Goal: Task Accomplishment & Management: Complete application form

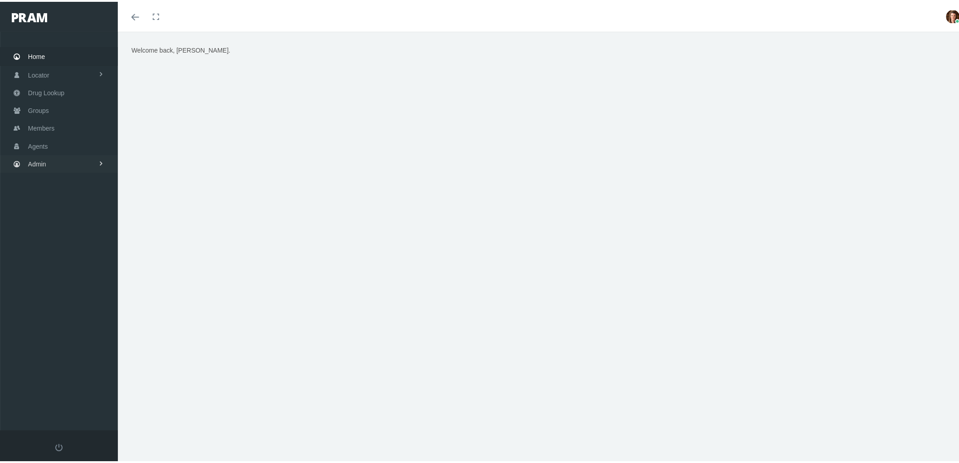
click at [52, 159] on link "Admin" at bounding box center [59, 162] width 118 height 18
drag, startPoint x: 63, startPoint y: 198, endPoint x: 66, endPoint y: 205, distance: 6.9
click at [64, 198] on link "Agents" at bounding box center [59, 198] width 118 height 16
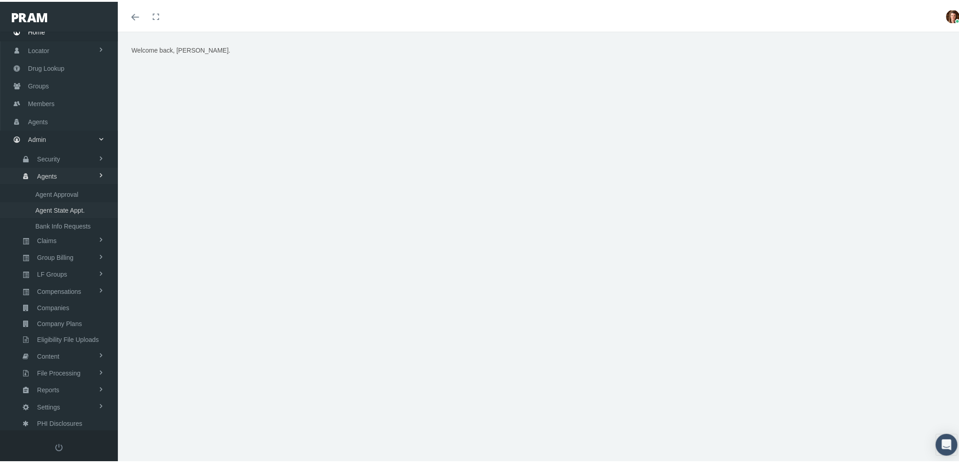
scroll to position [25, 0]
click at [59, 222] on span "Bank Info Requests" at bounding box center [62, 223] width 55 height 15
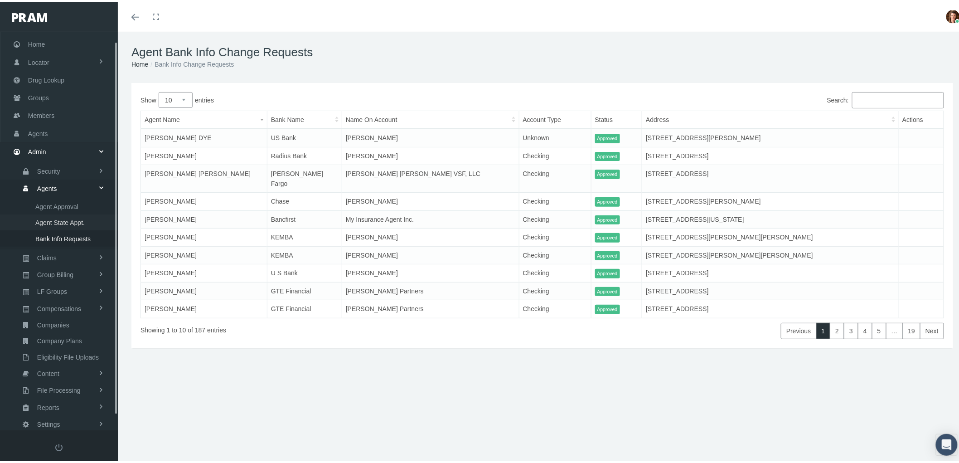
scroll to position [25, 0]
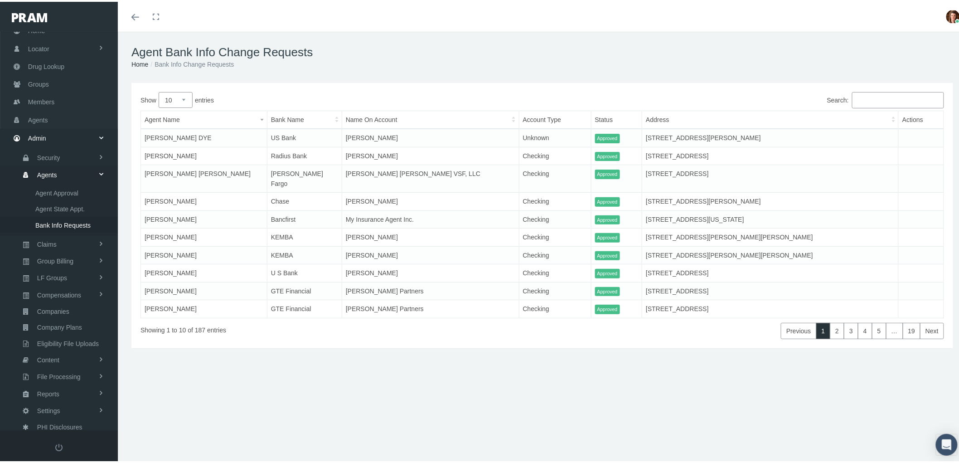
drag, startPoint x: 186, startPoint y: 93, endPoint x: 186, endPoint y: 105, distance: 11.8
click at [186, 93] on select "10 25 50 100" at bounding box center [176, 98] width 34 height 16
select select "100"
click at [159, 90] on select "10 25 50 100" at bounding box center [176, 98] width 34 height 16
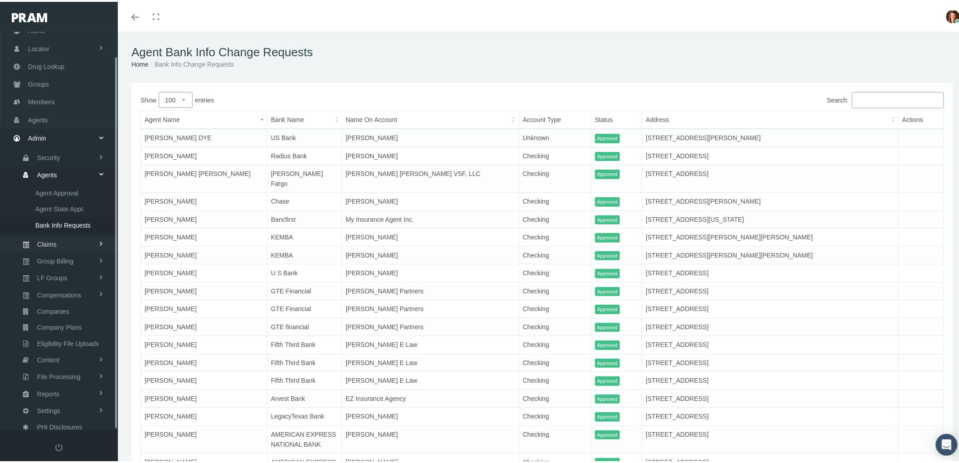
click at [61, 236] on link "Claims" at bounding box center [59, 242] width 118 height 16
click at [73, 210] on span "PBM Invoices" at bounding box center [54, 207] width 39 height 15
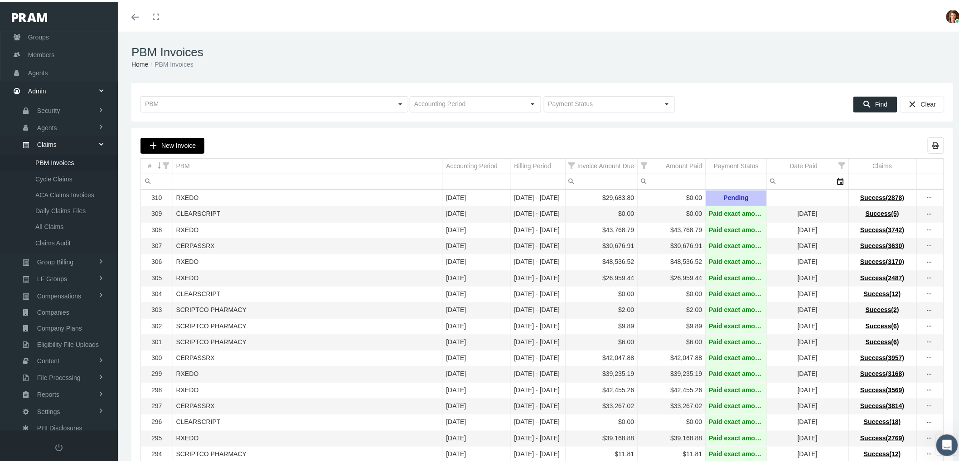
click at [168, 143] on span "New Invoice" at bounding box center [178, 143] width 34 height 7
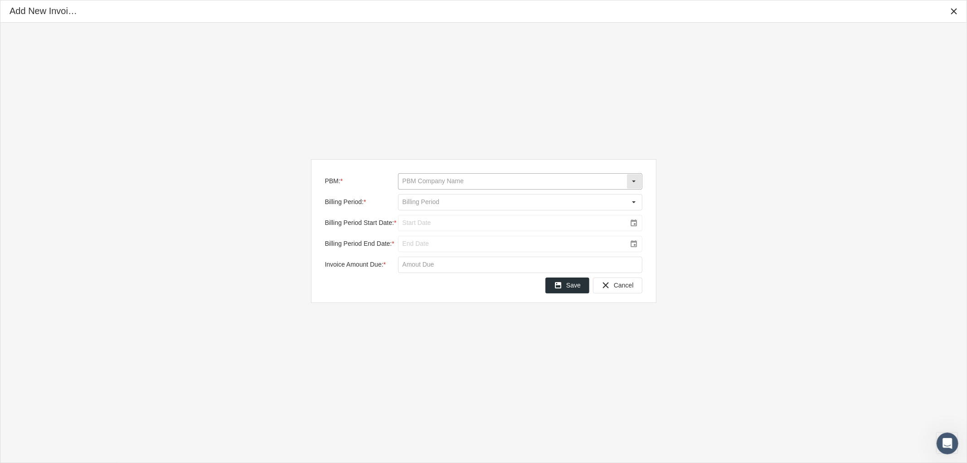
click at [465, 181] on input "PBM: *" at bounding box center [512, 181] width 228 height 15
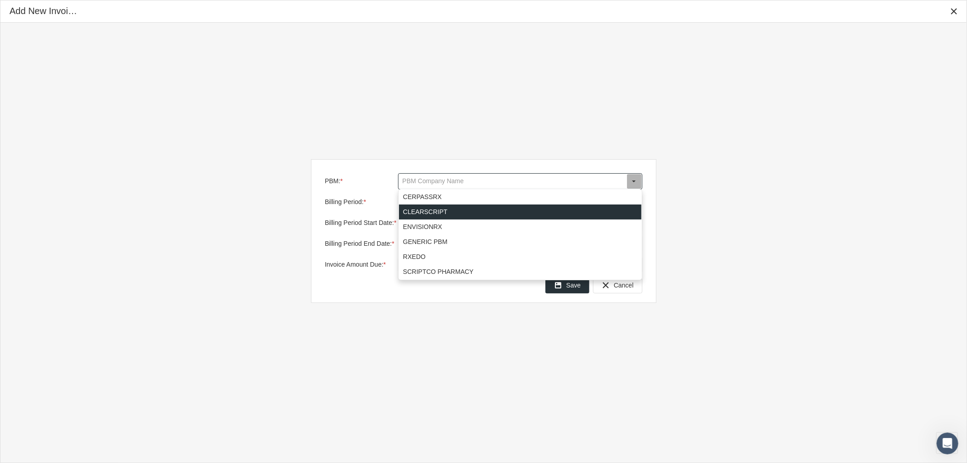
click at [447, 214] on div "CLEARSCRIPT" at bounding box center [520, 211] width 242 height 15
type input "CLEARSCRIPT"
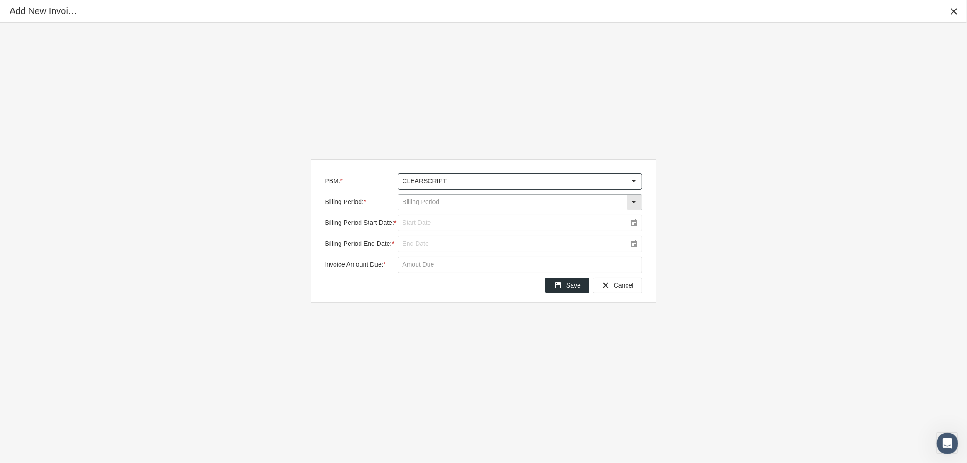
click at [440, 202] on input "Billing Period: *" at bounding box center [512, 201] width 228 height 15
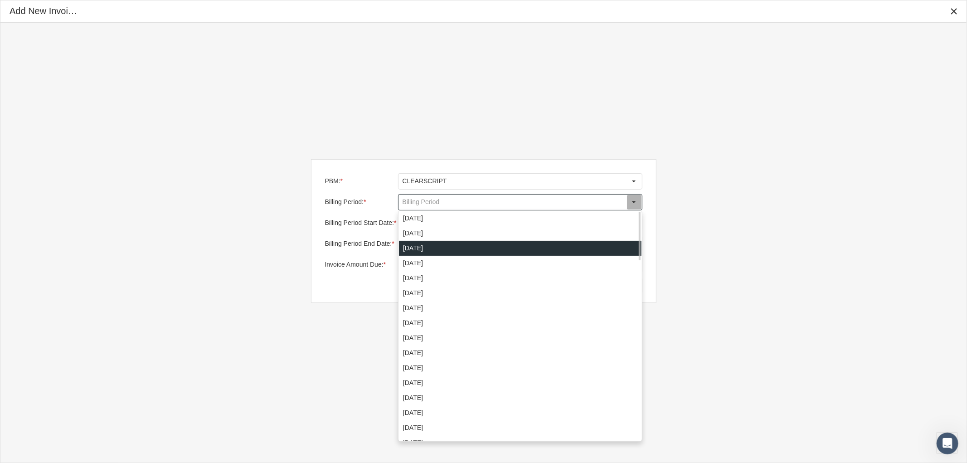
click at [432, 253] on div "[DATE]" at bounding box center [520, 248] width 242 height 15
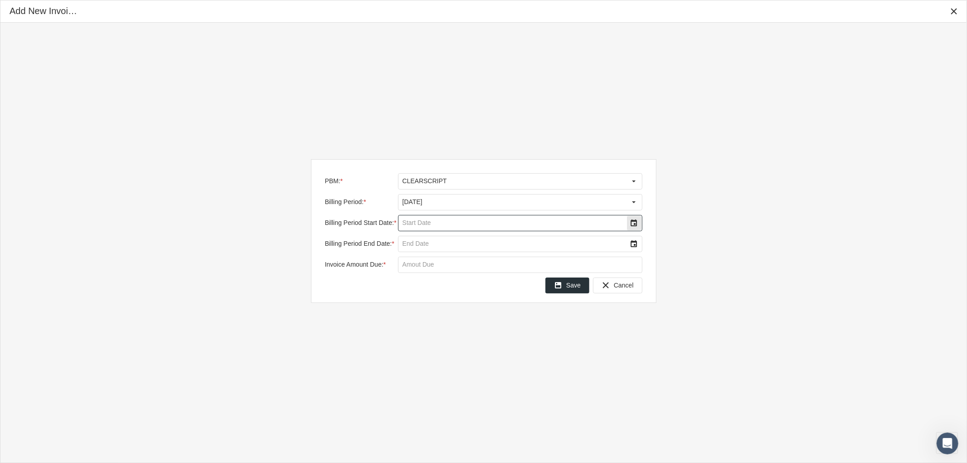
click at [632, 223] on div "Select" at bounding box center [634, 223] width 15 height 15
click at [524, 311] on span "16" at bounding box center [526, 311] width 8 height 8
click at [635, 246] on div "Select" at bounding box center [634, 244] width 15 height 15
click at [421, 378] on td "31" at bounding box center [417, 375] width 18 height 15
click at [432, 265] on input "Invoice Amount Due: *" at bounding box center [519, 264] width 243 height 15
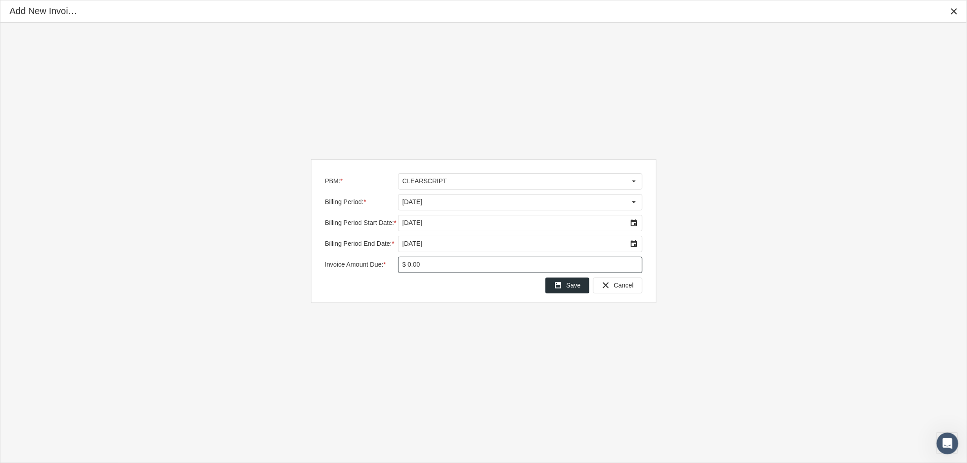
type input "$ 0.00"
click at [581, 282] on span "Save" at bounding box center [573, 284] width 15 height 7
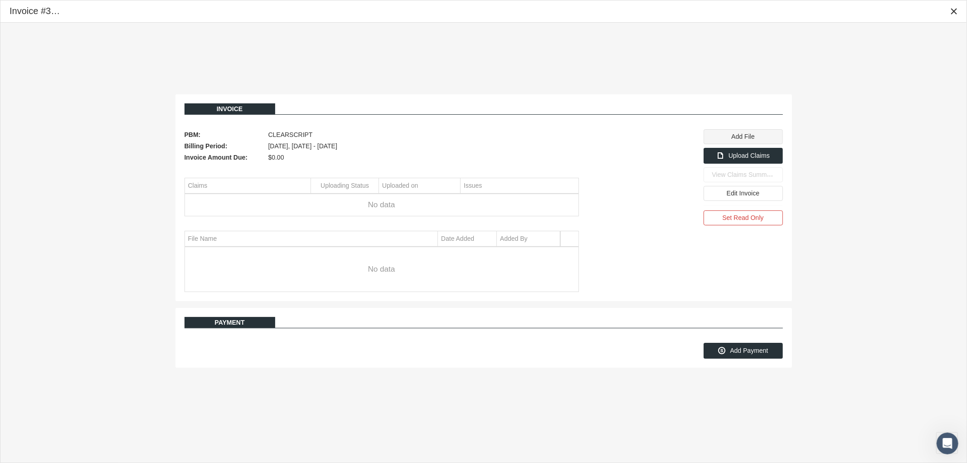
click at [728, 136] on div "Add File" at bounding box center [743, 137] width 78 height 14
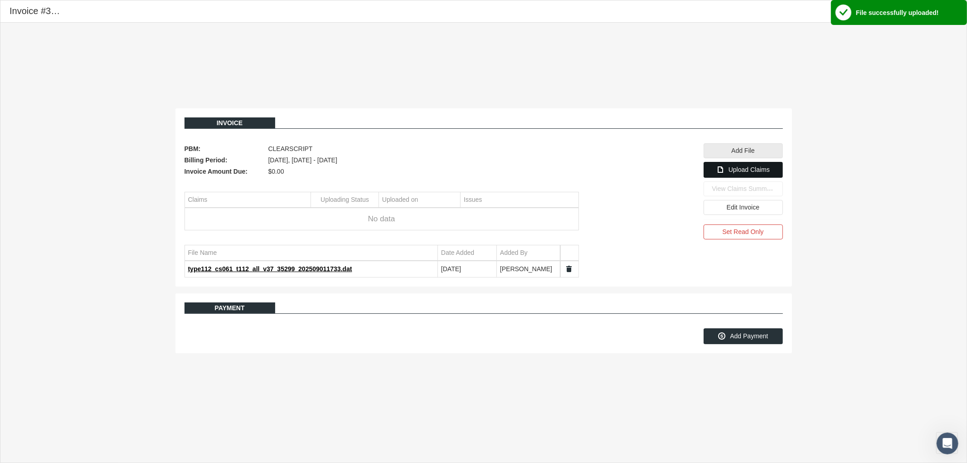
click at [753, 173] on span "Upload Claims" at bounding box center [748, 169] width 41 height 7
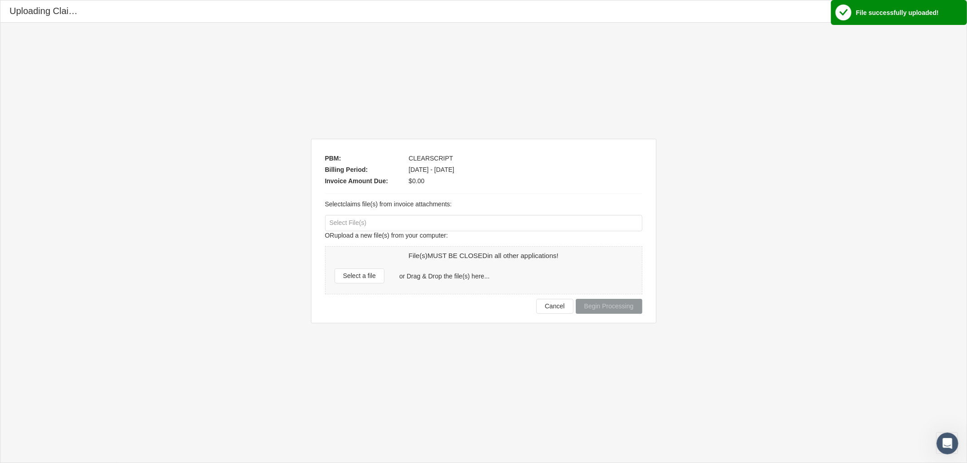
click at [354, 226] on div at bounding box center [483, 222] width 316 height 15
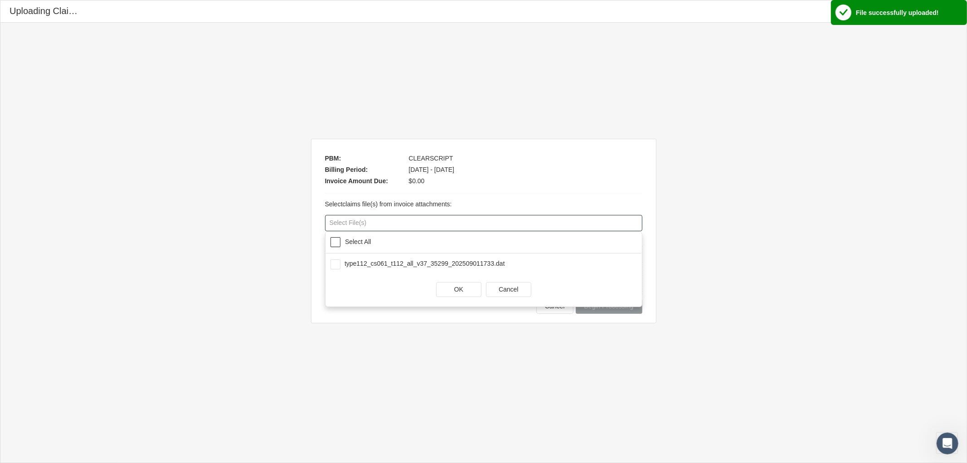
click at [340, 245] on div "Select All" at bounding box center [357, 242] width 35 height 8
click at [465, 290] on div "OK" at bounding box center [458, 289] width 44 height 14
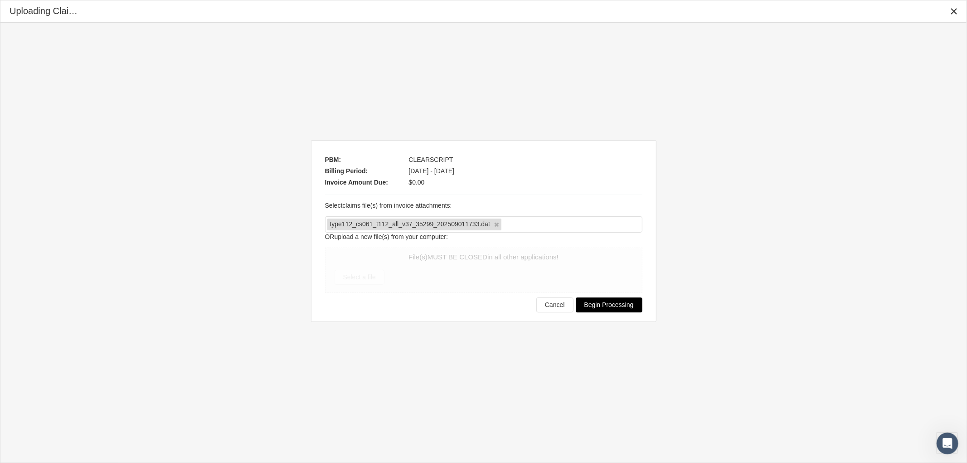
click at [612, 305] on span "Begin Processing" at bounding box center [608, 304] width 49 height 7
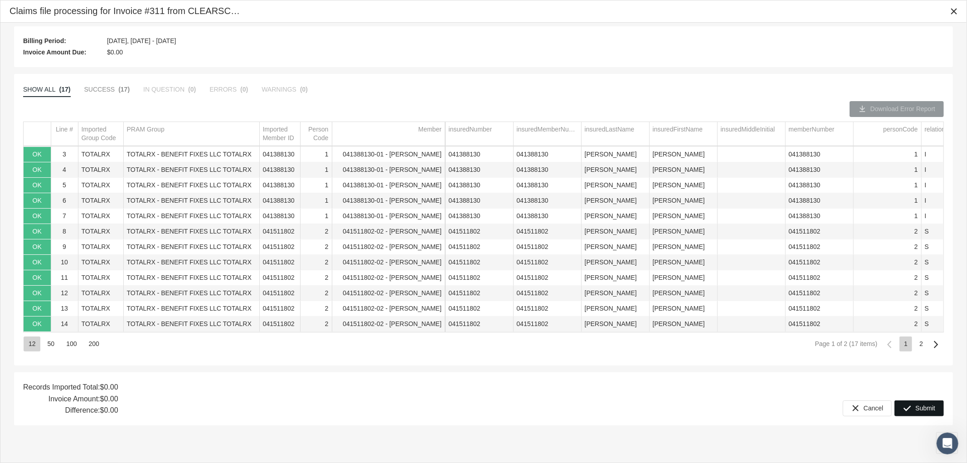
click at [921, 407] on span "Submit" at bounding box center [925, 407] width 20 height 7
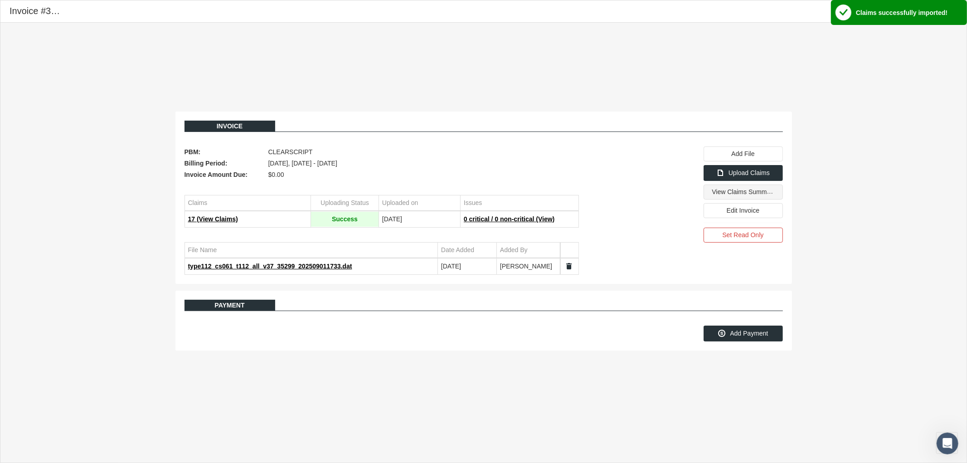
click at [735, 194] on span "View Claims Summary" at bounding box center [744, 192] width 64 height 8
click at [778, 334] on div "Add Payment" at bounding box center [743, 333] width 78 height 15
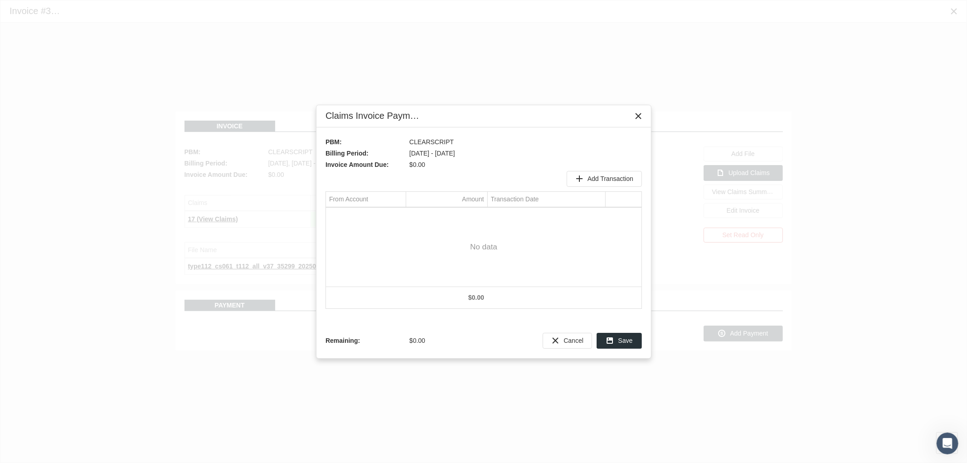
click at [600, 179] on span "Add Transaction" at bounding box center [610, 178] width 46 height 7
click at [400, 220] on div "Select" at bounding box center [398, 215] width 15 height 14
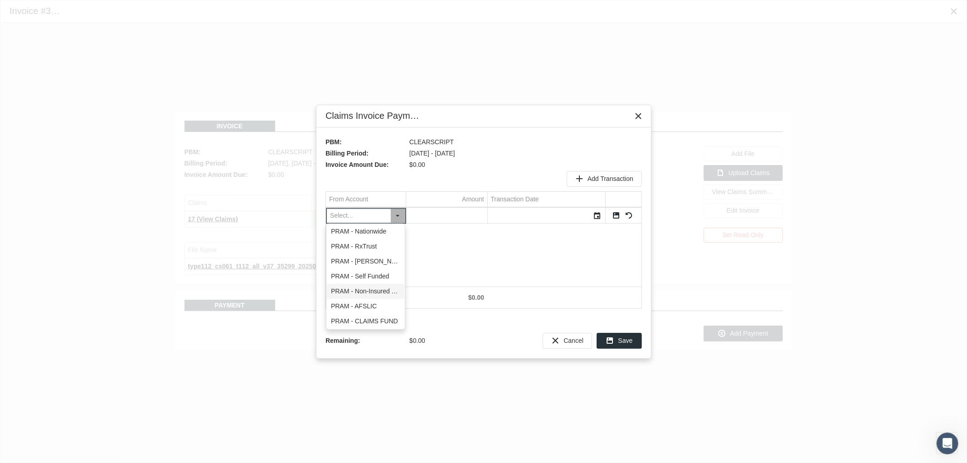
click at [380, 293] on div "PRAM - Non-Insured Trust" at bounding box center [365, 291] width 77 height 15
type input "PRAM - Non-Insured Trust"
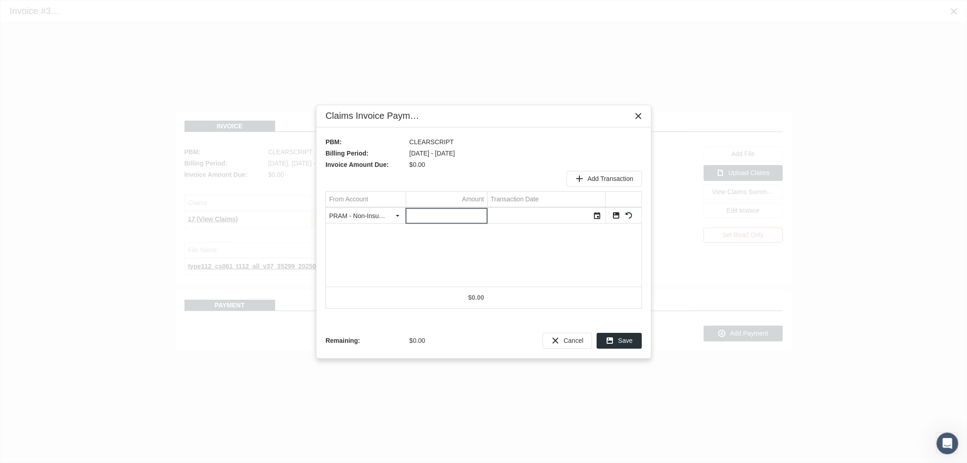
click at [459, 212] on input "Data grid" at bounding box center [446, 215] width 81 height 15
type input "0"
click at [600, 213] on div "Select" at bounding box center [597, 215] width 15 height 14
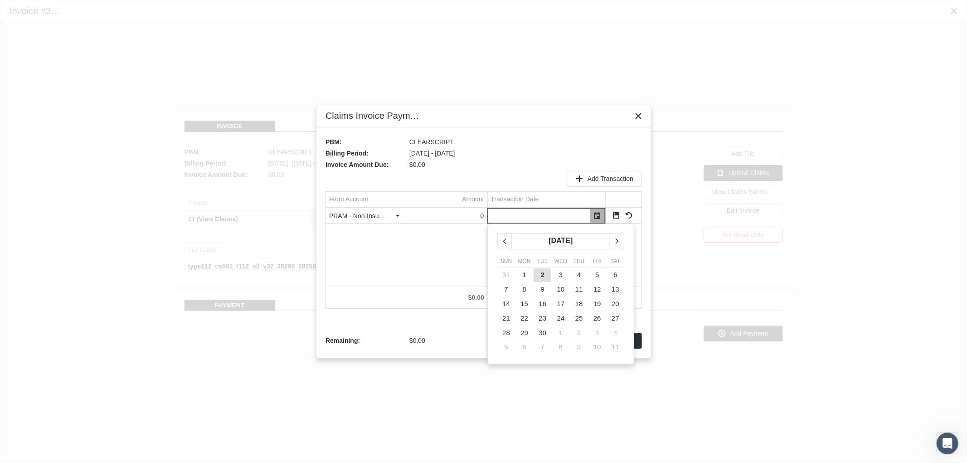
click at [541, 275] on span "2" at bounding box center [543, 275] width 4 height 8
type input "[DATE]"
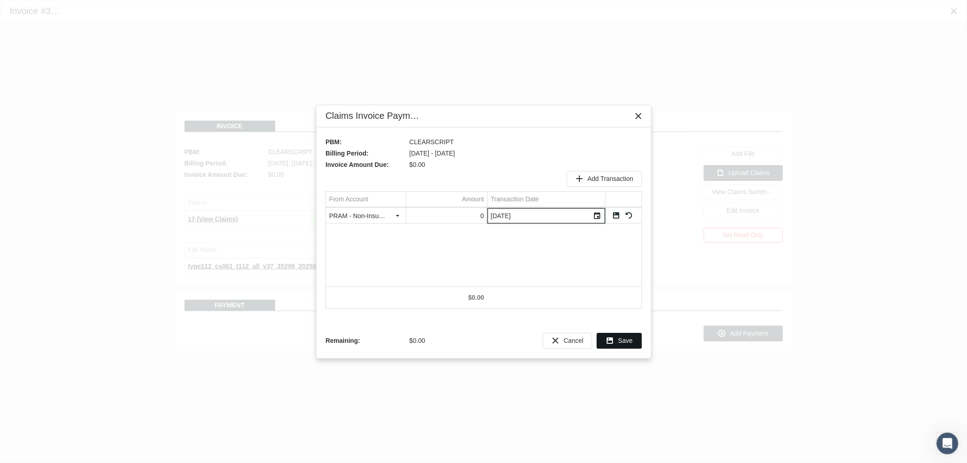
click at [624, 341] on span "Save" at bounding box center [625, 340] width 15 height 7
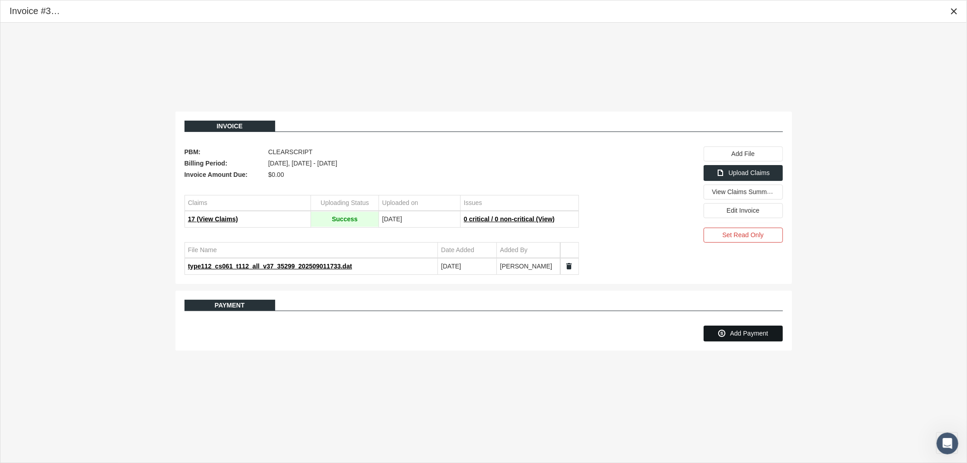
click at [767, 333] on span "Add Payment" at bounding box center [749, 332] width 38 height 7
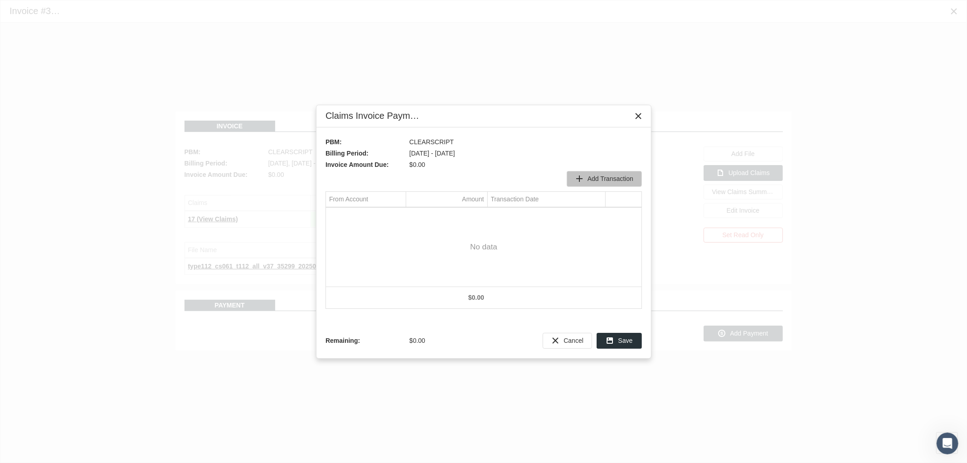
drag, startPoint x: 603, startPoint y: 177, endPoint x: 594, endPoint y: 179, distance: 9.2
click at [601, 177] on span "Add Transaction" at bounding box center [610, 178] width 46 height 7
click at [394, 215] on div "Select" at bounding box center [398, 215] width 15 height 14
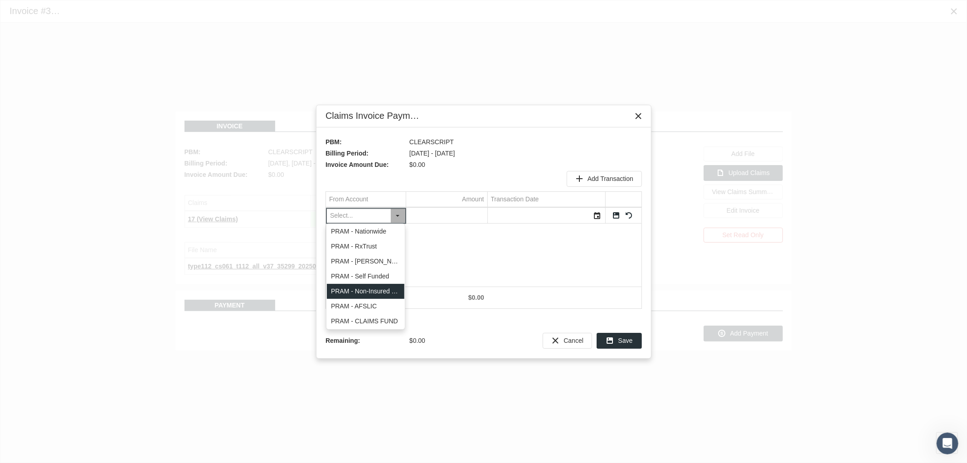
click at [376, 293] on div "PRAM - Non-Insured Trust" at bounding box center [365, 291] width 77 height 15
type input "PRAM - Non-Insured Trust"
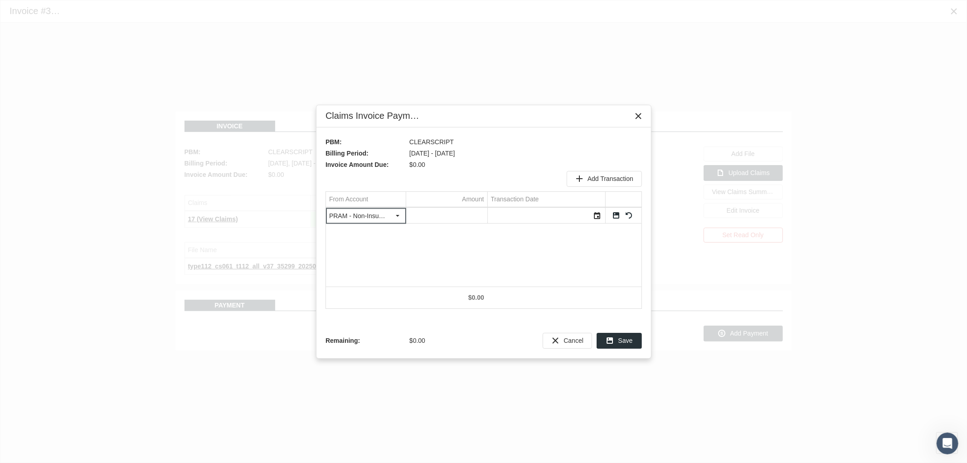
click at [476, 213] on input "Data grid" at bounding box center [446, 215] width 81 height 15
type input "0"
click at [601, 214] on div "Select" at bounding box center [597, 215] width 15 height 14
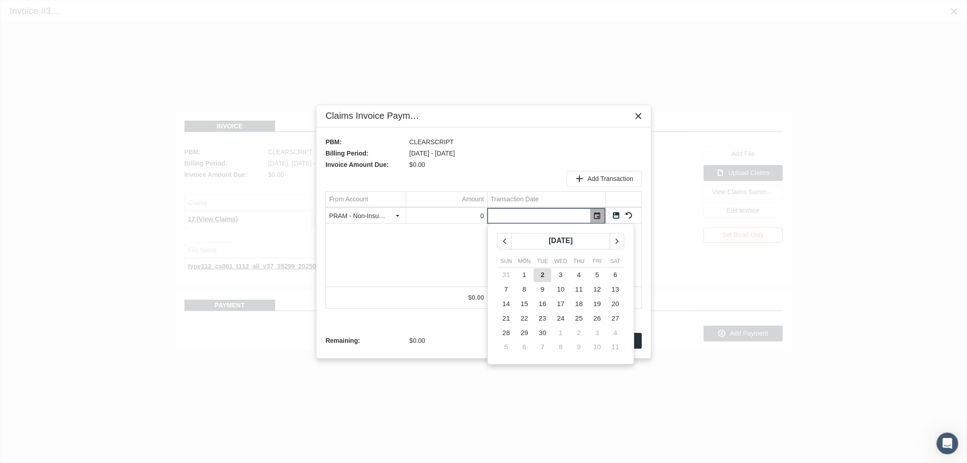
click at [546, 279] on td "2" at bounding box center [542, 275] width 18 height 15
type input "[DATE]"
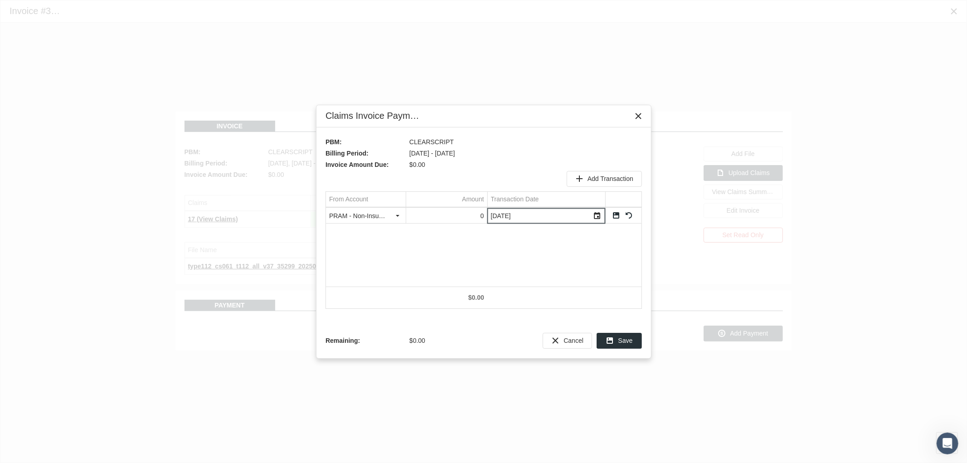
click at [615, 213] on link "Save" at bounding box center [616, 215] width 8 height 8
click at [623, 342] on span "Save" at bounding box center [625, 340] width 15 height 7
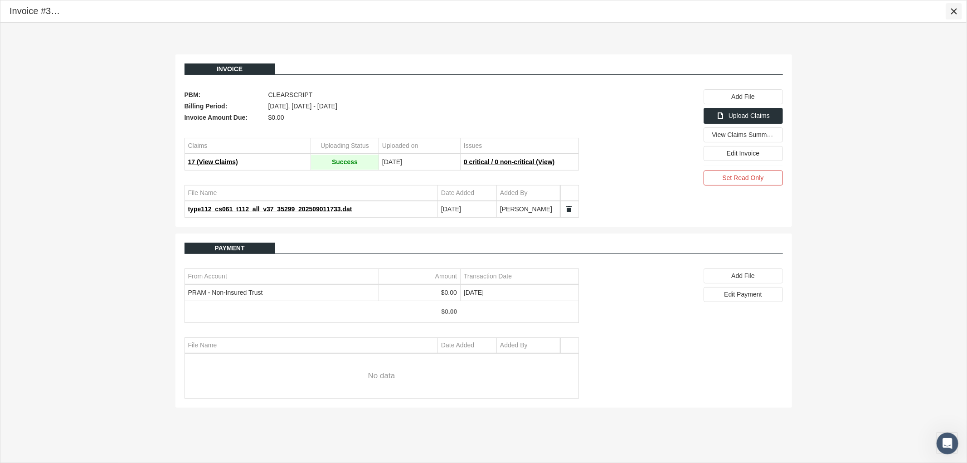
click at [955, 12] on icon "Close" at bounding box center [953, 11] width 8 height 8
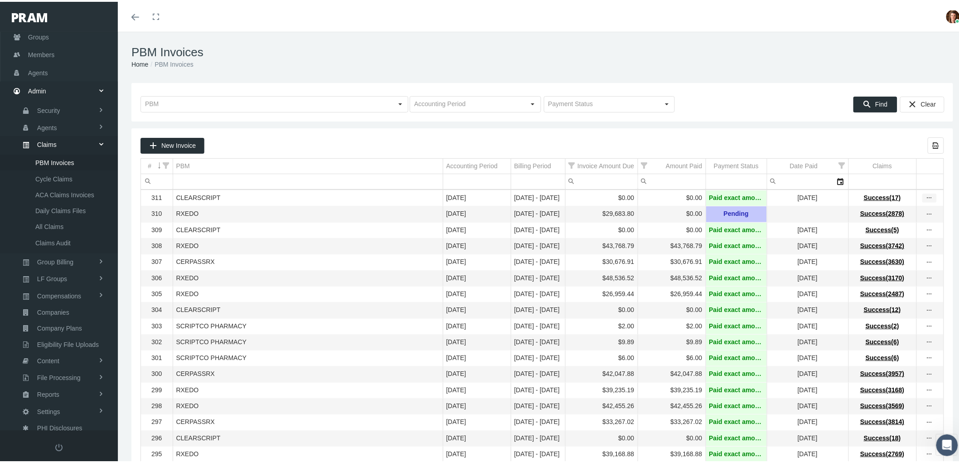
click at [928, 196] on div "more" at bounding box center [930, 196] width 14 height 8
click at [896, 206] on div "View Invoice" at bounding box center [883, 212] width 89 height 19
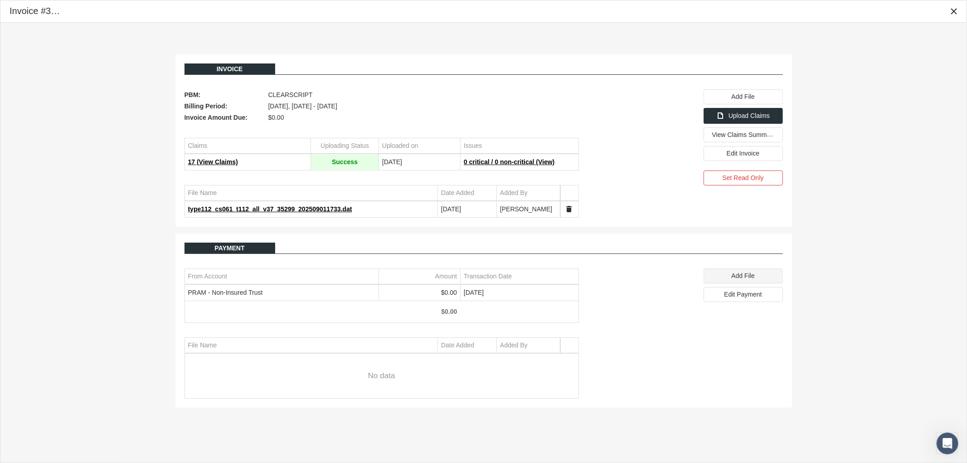
click at [760, 275] on div "Add File" at bounding box center [743, 276] width 78 height 14
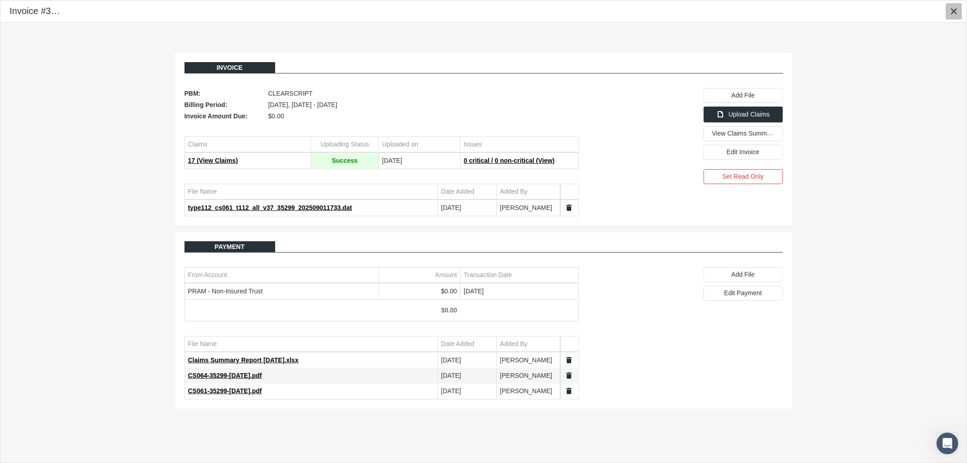
click at [945, 15] on div "Close" at bounding box center [953, 11] width 16 height 16
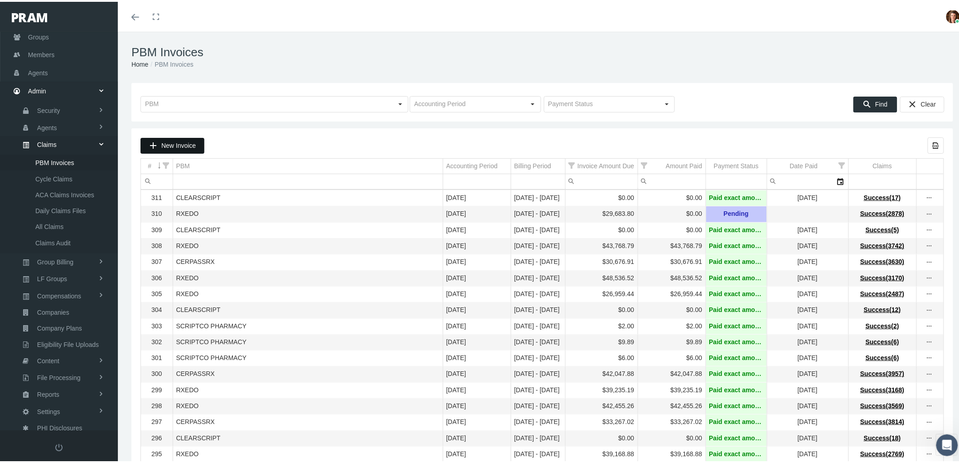
drag, startPoint x: 177, startPoint y: 139, endPoint x: 261, endPoint y: 146, distance: 83.7
click at [177, 139] on div "New Invoice" at bounding box center [172, 143] width 63 height 15
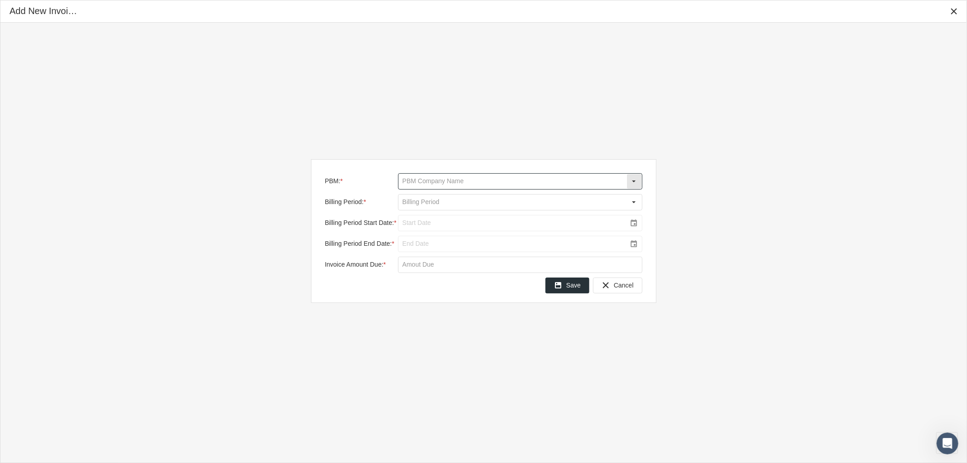
click at [435, 183] on input "PBM: *" at bounding box center [512, 181] width 228 height 15
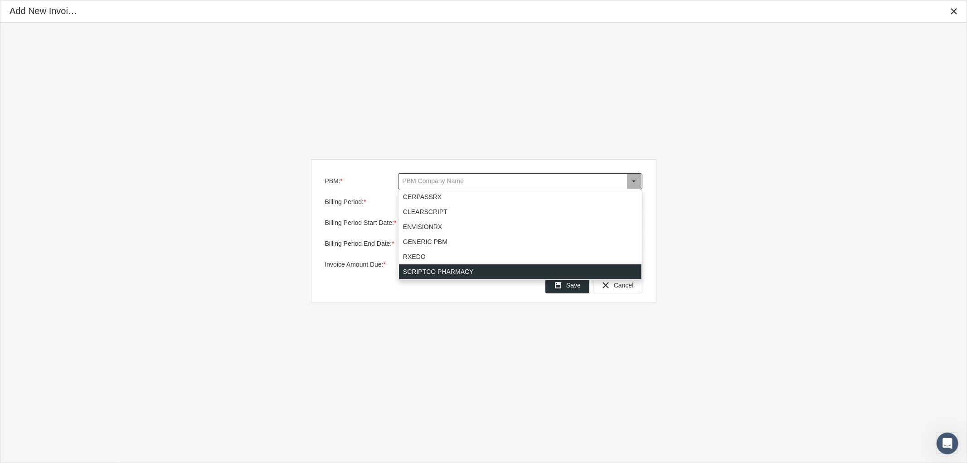
click at [461, 279] on div "SCRIPTCO PHARMACY" at bounding box center [520, 271] width 242 height 15
click at [460, 278] on div "SCRIPTCO PHARMACY" at bounding box center [520, 271] width 242 height 15
type input "SCRIPTCO PHARMACY"
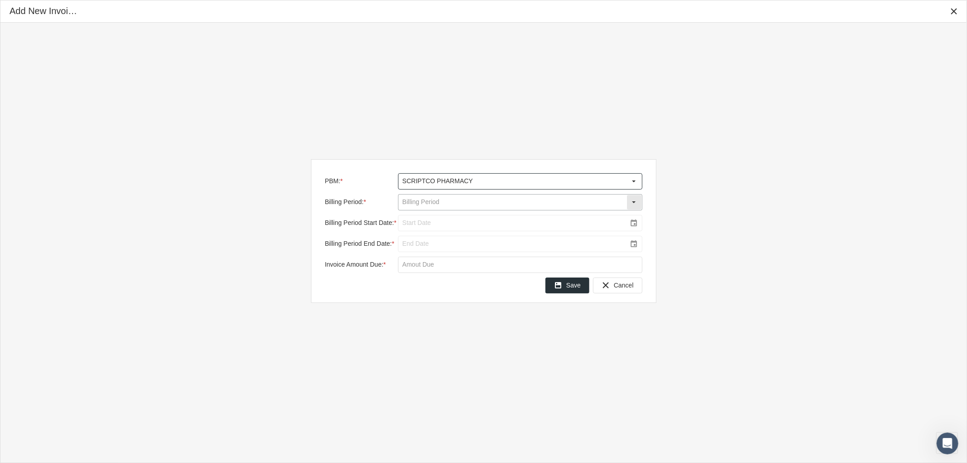
click at [637, 201] on div "Select" at bounding box center [634, 202] width 15 height 15
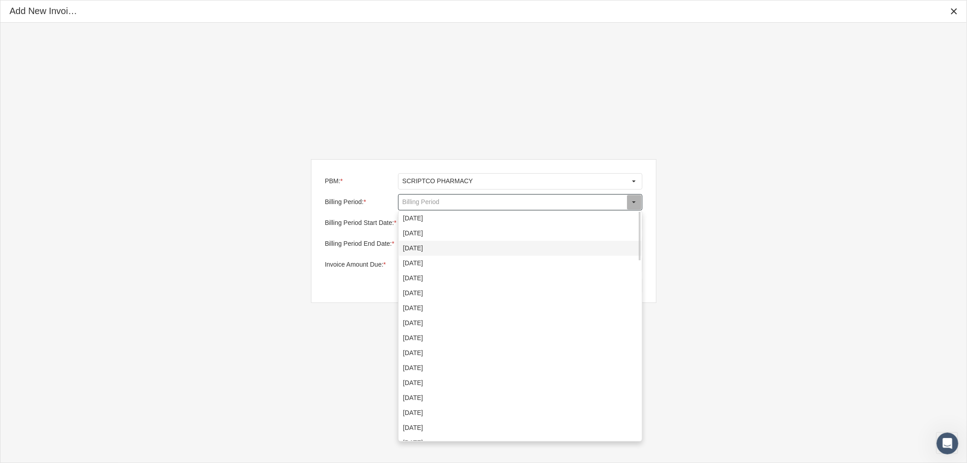
click at [560, 248] on div "[DATE]" at bounding box center [520, 248] width 242 height 15
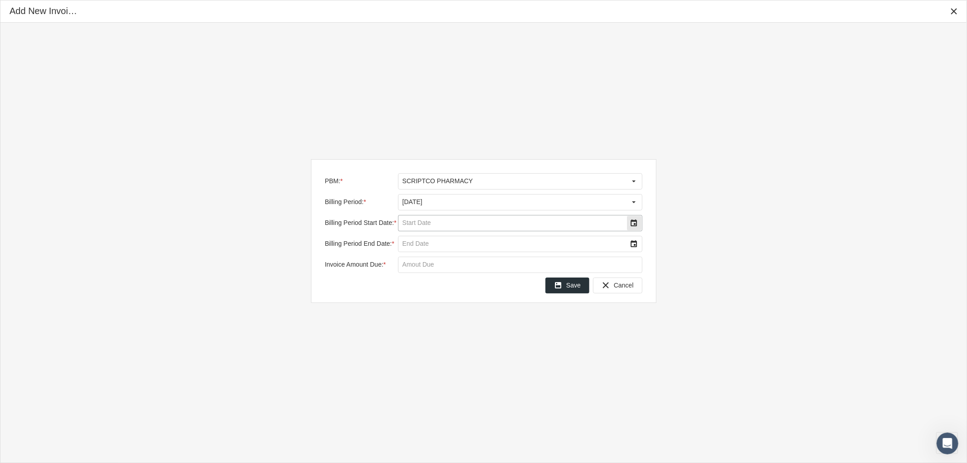
click at [633, 221] on div "Select" at bounding box center [634, 223] width 15 height 15
click at [510, 277] on td "1" at bounding box center [508, 283] width 18 height 15
click at [630, 245] on div "Select" at bounding box center [634, 244] width 15 height 15
click at [417, 375] on span "31" at bounding box center [417, 375] width 8 height 8
click at [432, 265] on input "Invoice Amount Due: *" at bounding box center [519, 264] width 243 height 15
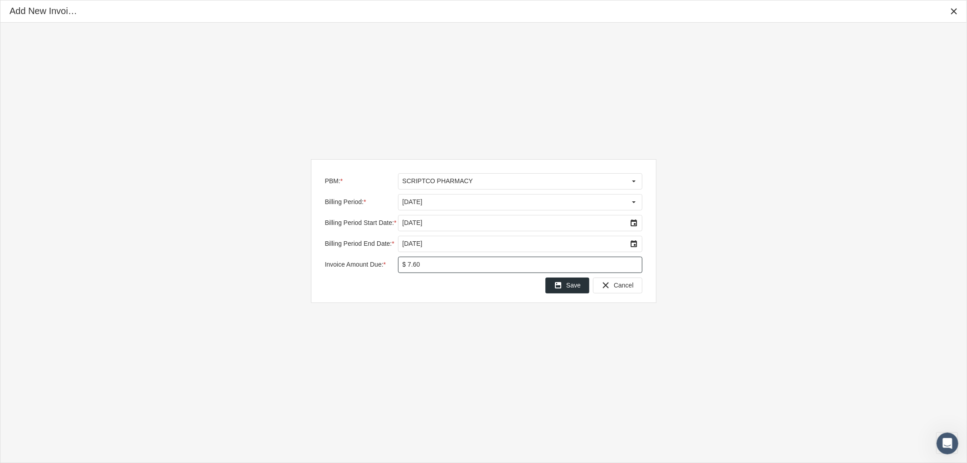
type input "$ 7.68"
click at [573, 284] on span "Save" at bounding box center [573, 284] width 15 height 7
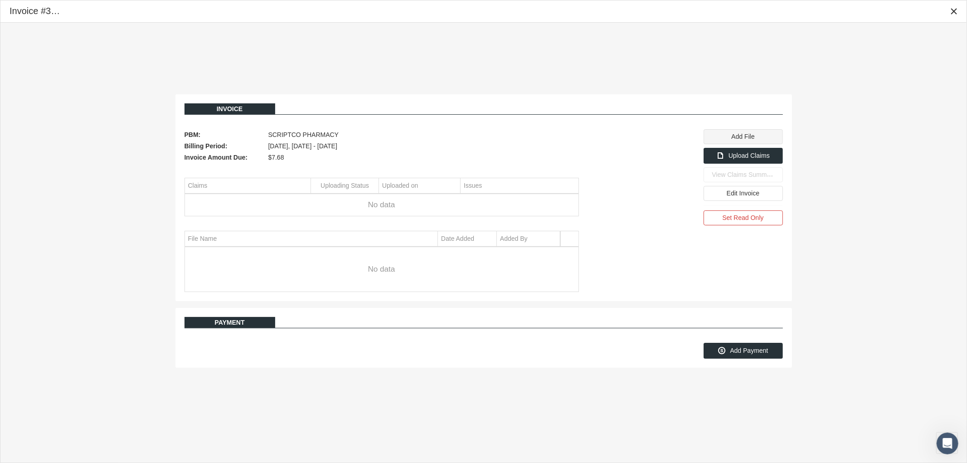
click at [735, 142] on div "Add File" at bounding box center [743, 137] width 78 height 14
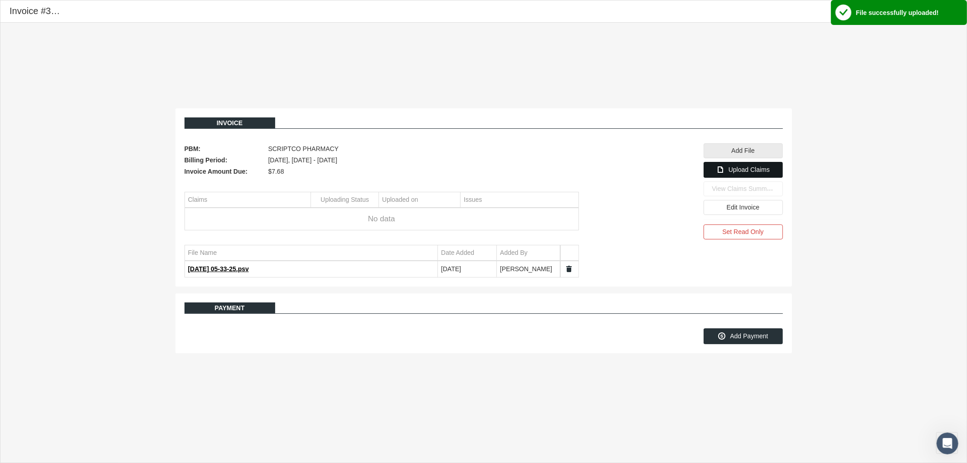
click at [744, 173] on span "Upload Claims" at bounding box center [748, 169] width 41 height 7
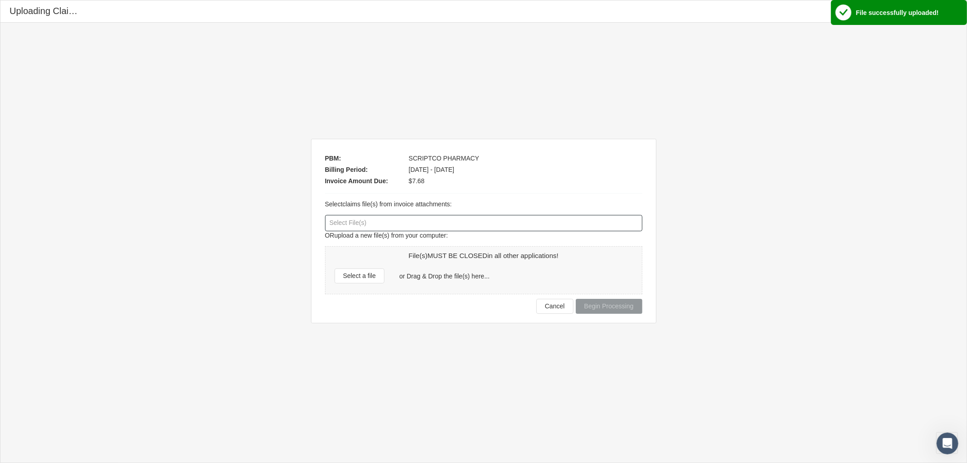
click at [339, 221] on div at bounding box center [483, 222] width 316 height 15
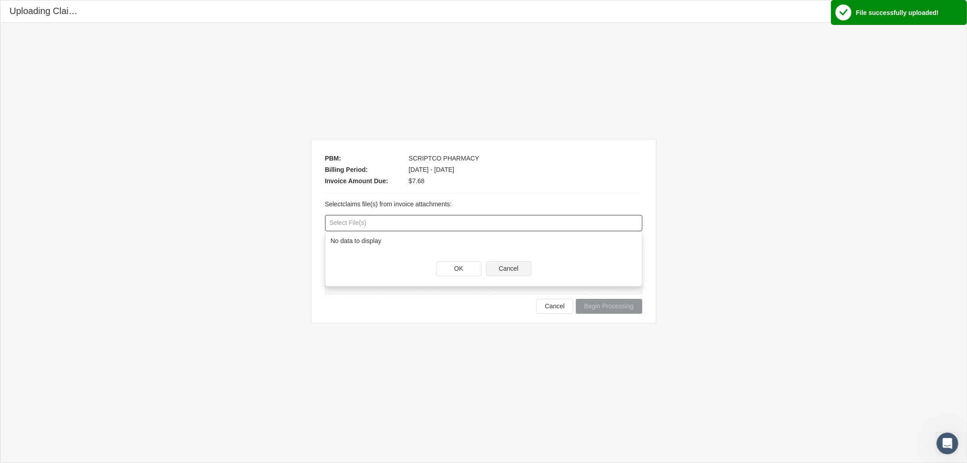
click at [474, 267] on div "OK" at bounding box center [458, 268] width 44 height 14
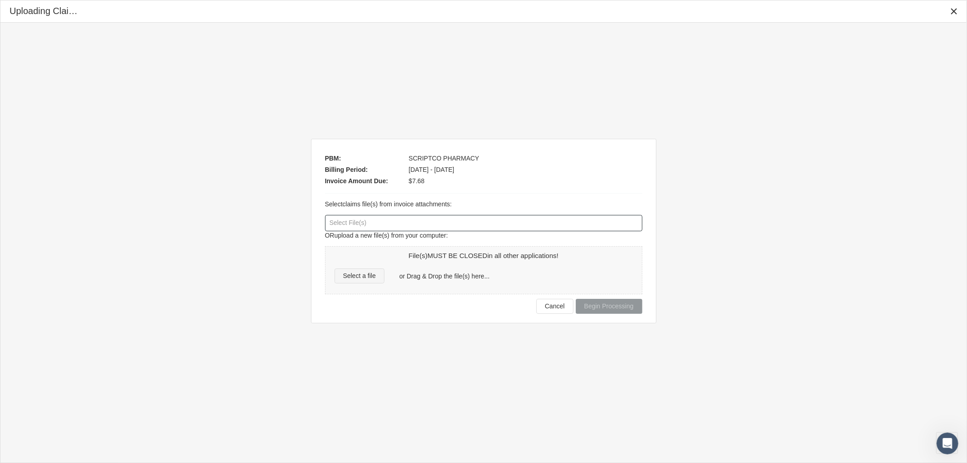
click at [357, 275] on span "Select a file" at bounding box center [359, 275] width 33 height 7
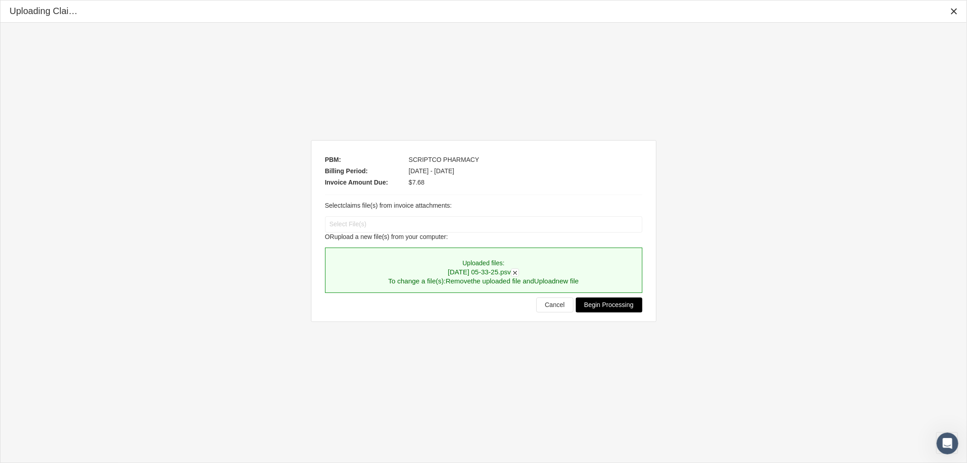
click at [599, 304] on span "Begin Processing" at bounding box center [608, 304] width 49 height 7
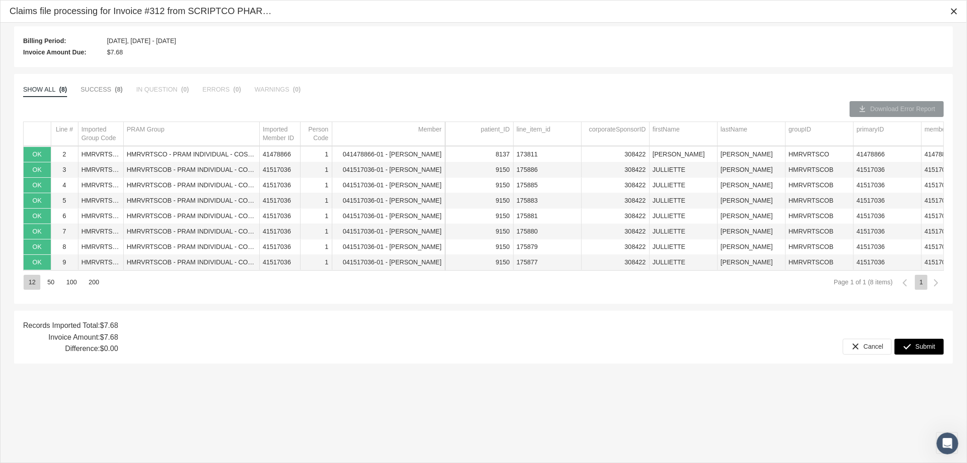
click at [914, 347] on div "Submit" at bounding box center [919, 346] width 48 height 15
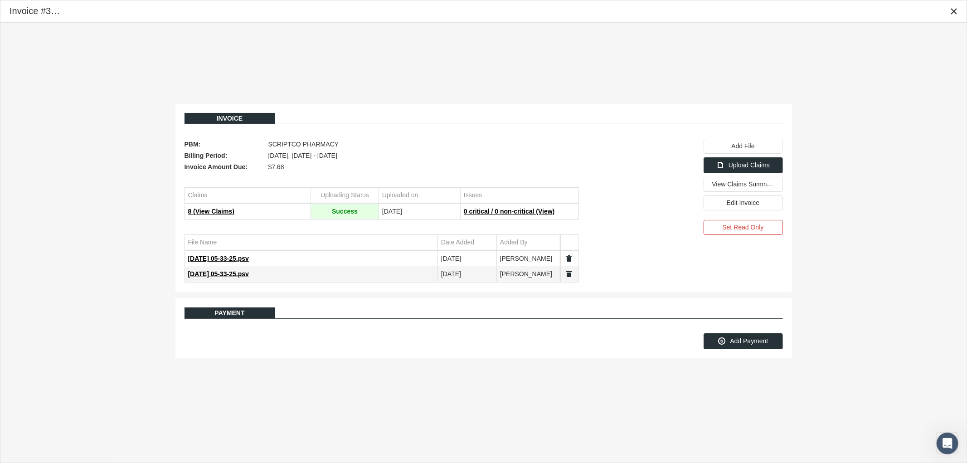
click at [569, 257] on link "Data grid" at bounding box center [569, 258] width 8 height 8
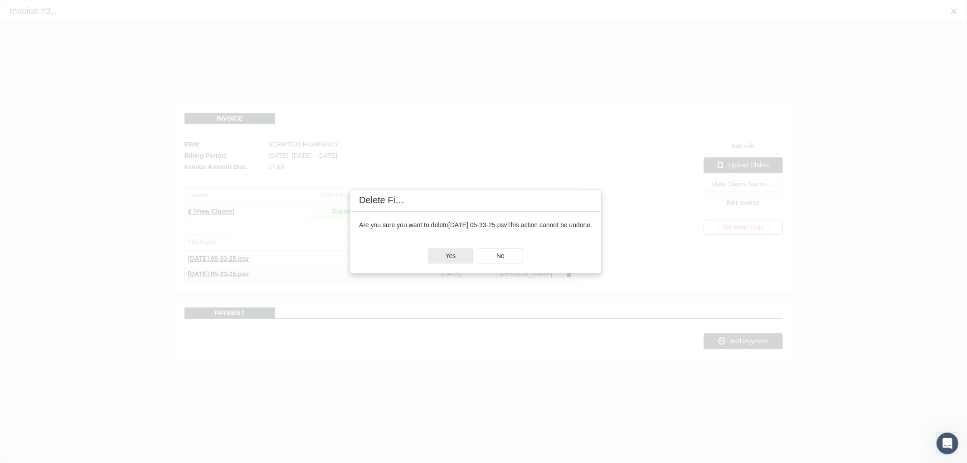
click at [466, 255] on div "Yes" at bounding box center [450, 256] width 44 height 14
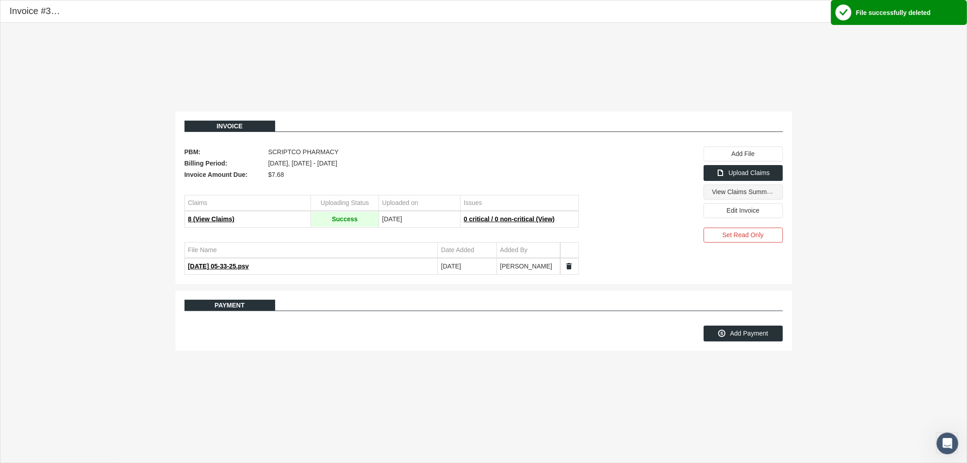
click at [760, 199] on div "View Claims Summary" at bounding box center [743, 192] width 78 height 14
click at [954, 12] on icon "Close" at bounding box center [953, 11] width 8 height 8
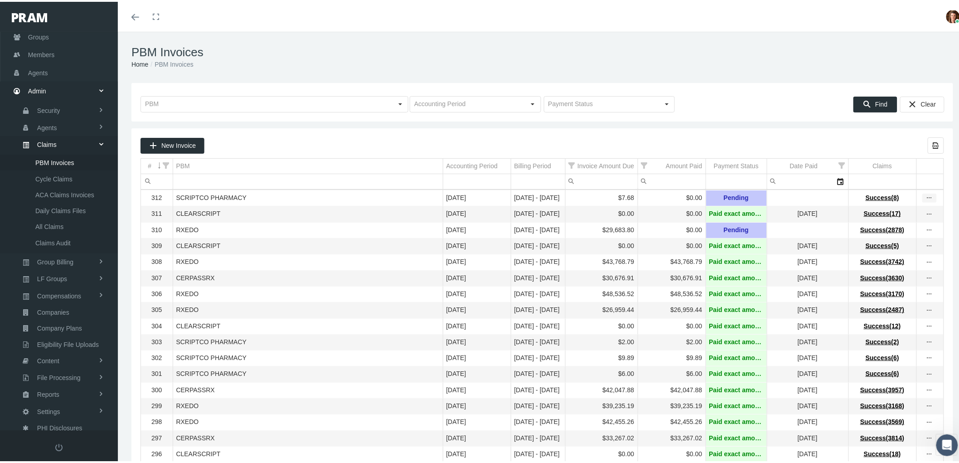
click at [925, 197] on icon "more" at bounding box center [929, 196] width 8 height 8
click at [916, 210] on div "View Invoice" at bounding box center [883, 212] width 89 height 19
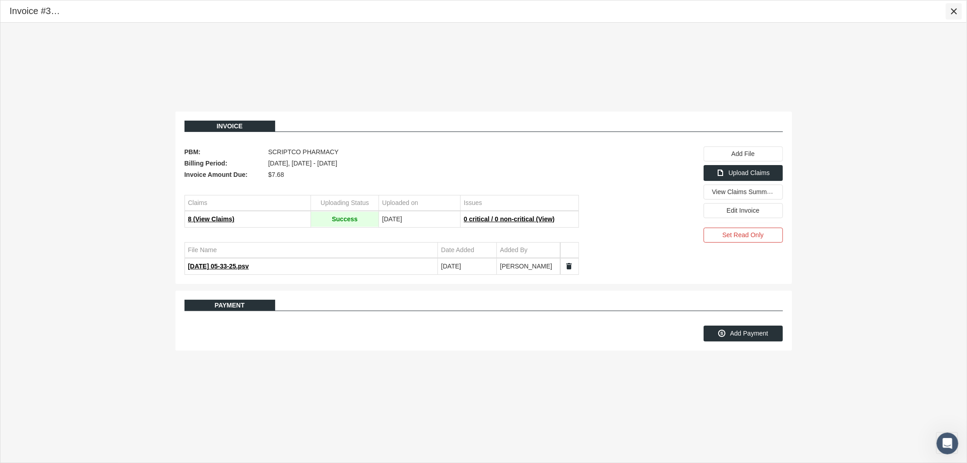
click at [952, 16] on div "Close" at bounding box center [953, 11] width 15 height 15
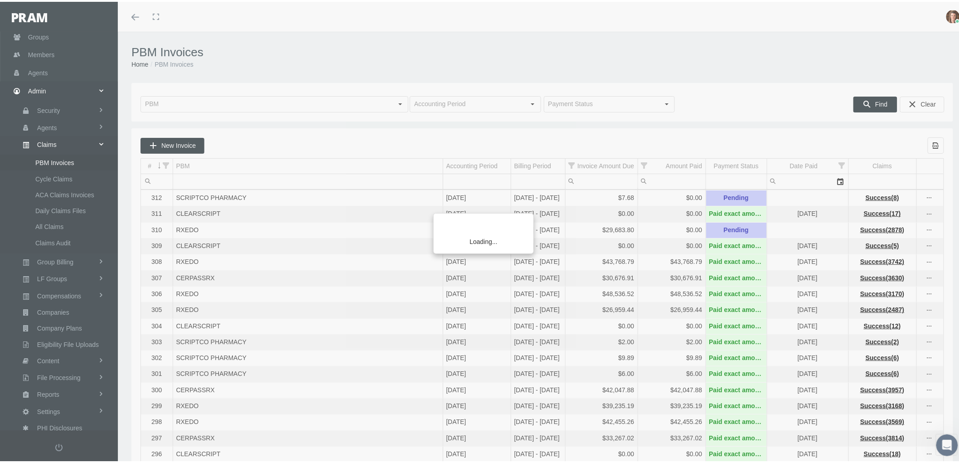
click at [178, 145] on div "Loading..." at bounding box center [479, 231] width 959 height 463
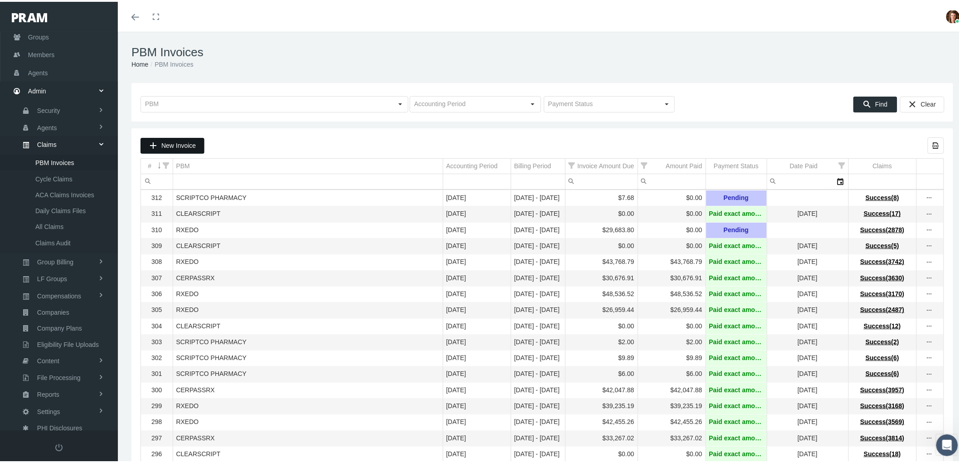
click at [178, 144] on span "New Invoice" at bounding box center [178, 143] width 34 height 7
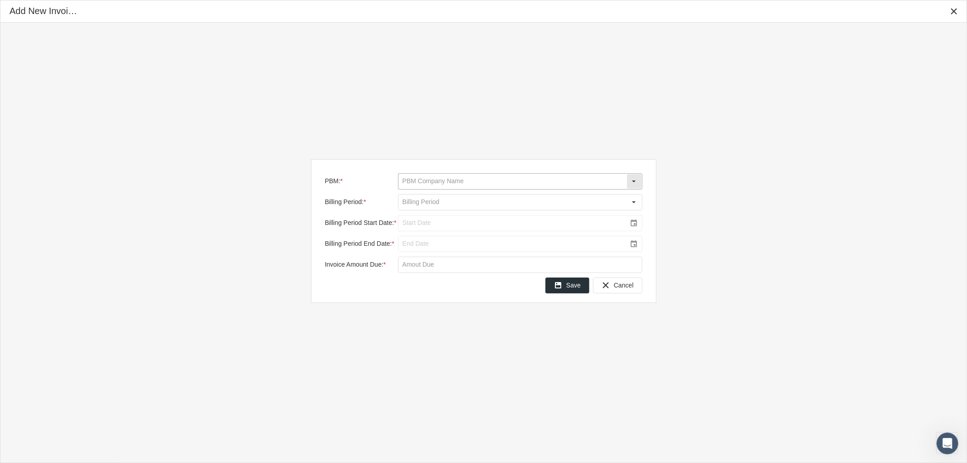
click at [472, 179] on input "PBM: *" at bounding box center [512, 181] width 228 height 15
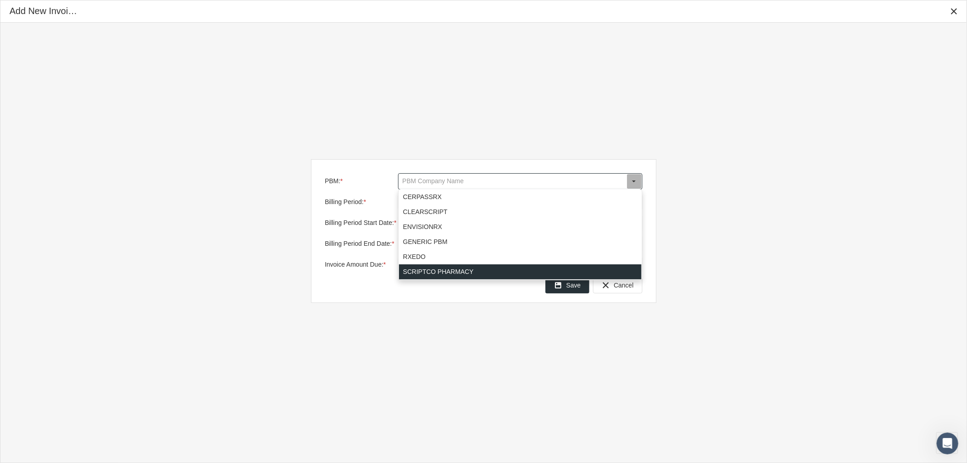
click at [451, 271] on div "SCRIPTCO PHARMACY" at bounding box center [520, 271] width 242 height 15
type input "SCRIPTCO PHARMACY"
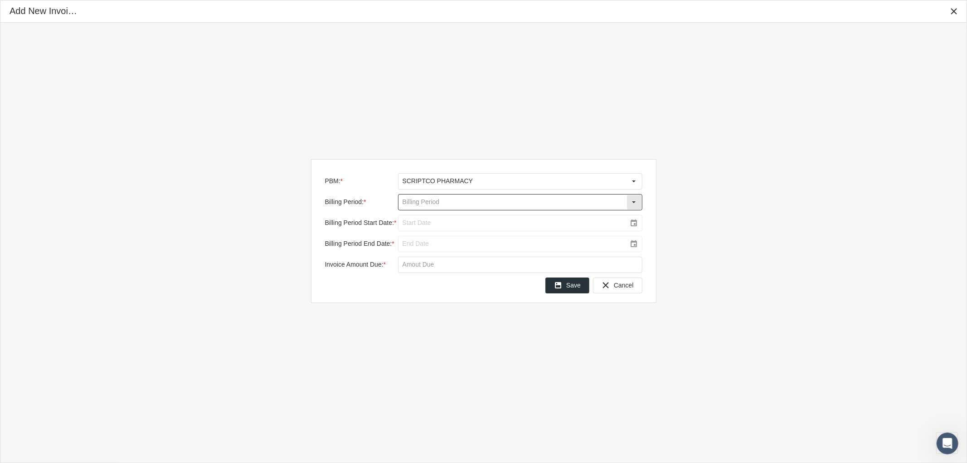
click at [428, 206] on input "Billing Period: *" at bounding box center [512, 201] width 228 height 15
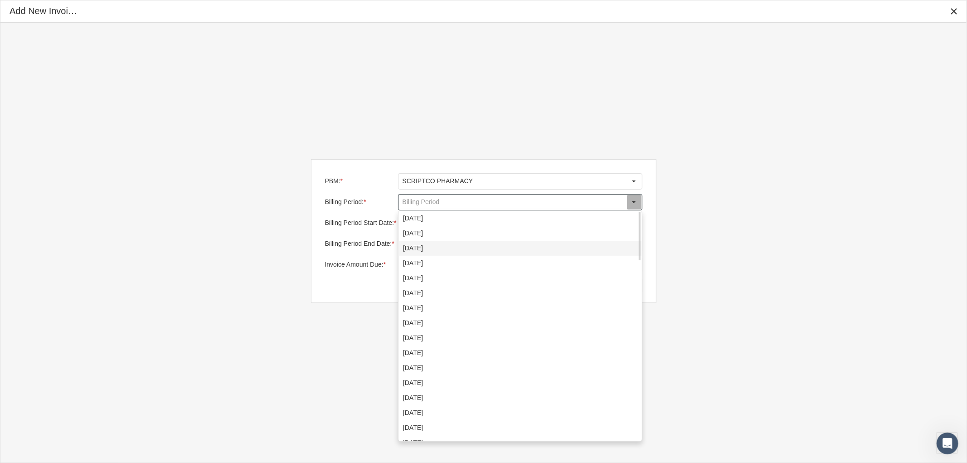
click at [440, 249] on div "[DATE]" at bounding box center [520, 248] width 242 height 15
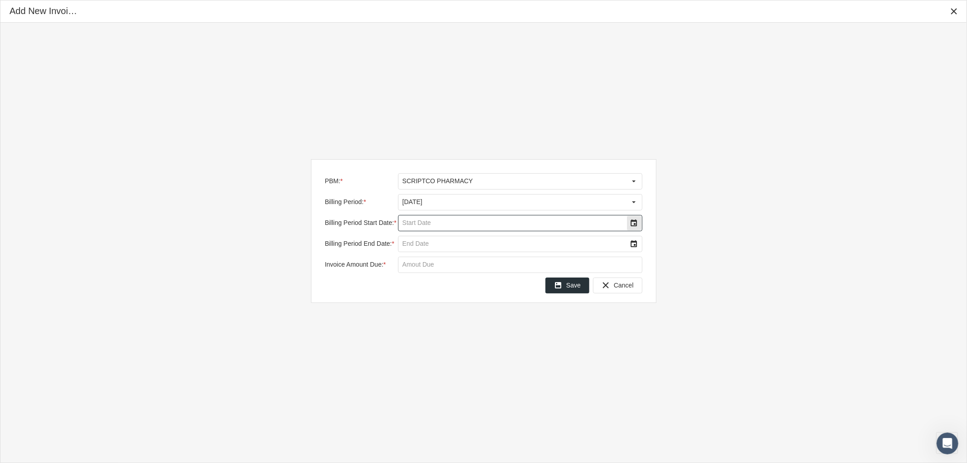
click at [468, 224] on input "Billing Period Start Date: *" at bounding box center [512, 222] width 228 height 15
click at [627, 220] on div "Select" at bounding box center [634, 223] width 15 height 15
click at [504, 282] on td "1" at bounding box center [508, 283] width 18 height 15
click at [632, 243] on div "Select" at bounding box center [634, 244] width 15 height 15
click at [417, 374] on span "31" at bounding box center [417, 375] width 8 height 8
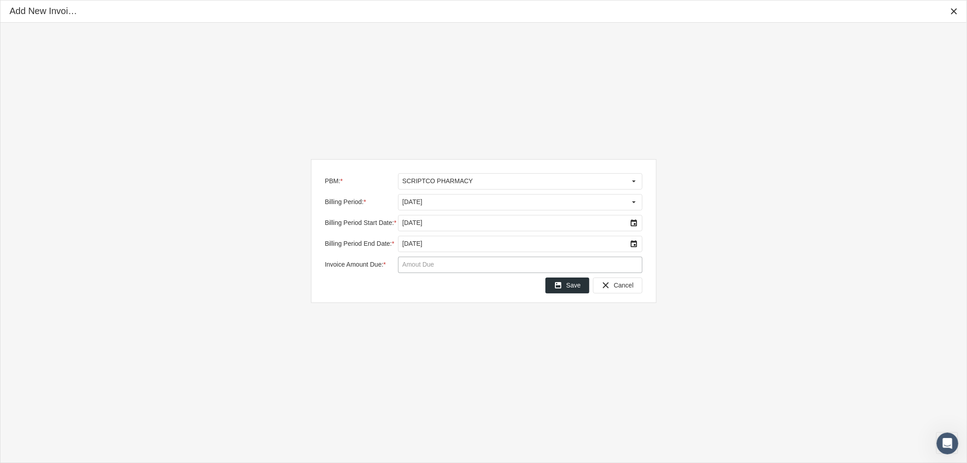
click at [423, 264] on input "Invoice Amount Due: *" at bounding box center [519, 264] width 243 height 15
type input "$ 17.80"
click at [573, 287] on span "Save" at bounding box center [573, 284] width 15 height 7
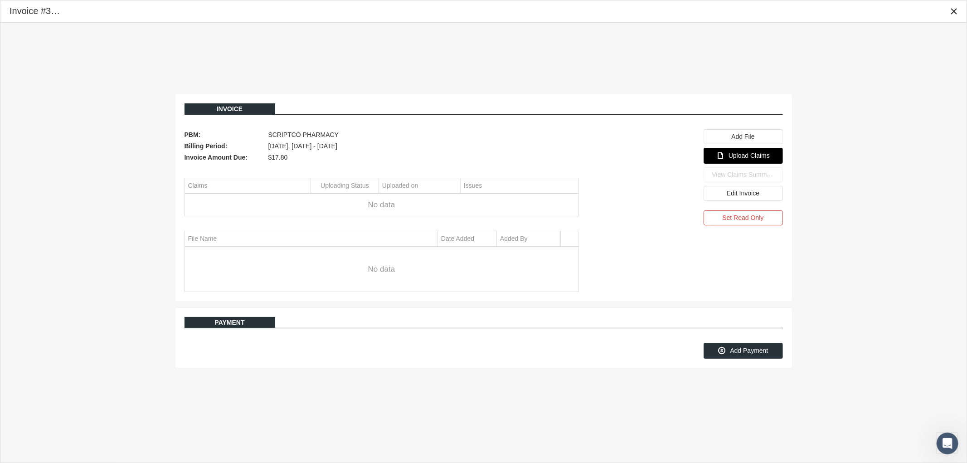
click at [746, 159] on span "Upload Claims" at bounding box center [748, 155] width 41 height 7
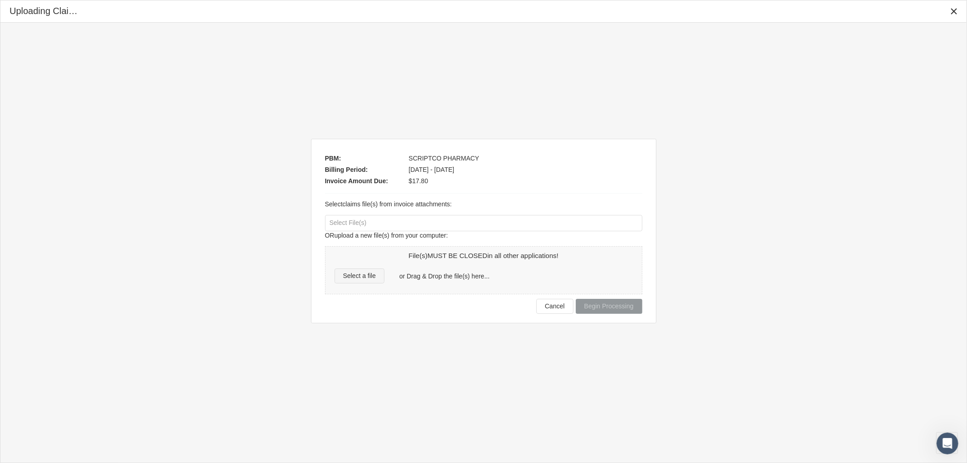
click at [363, 276] on span "Select a file" at bounding box center [359, 275] width 33 height 7
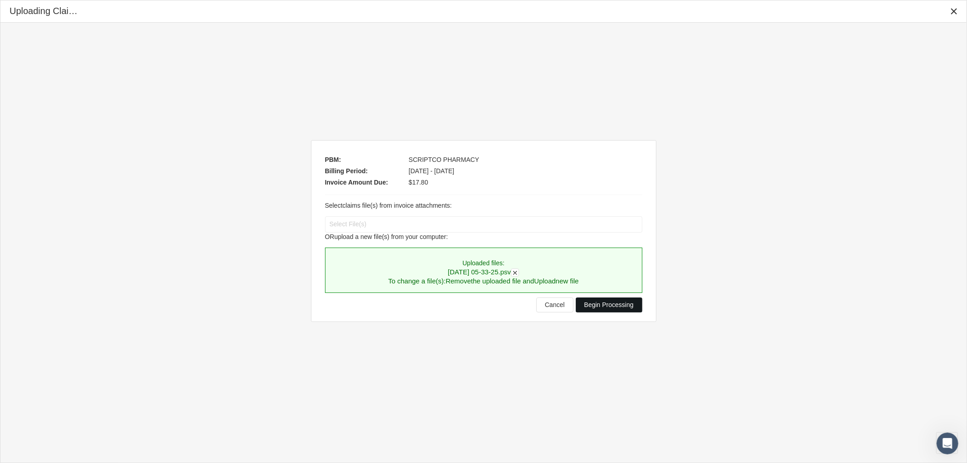
click at [615, 305] on span "Begin Processing" at bounding box center [608, 304] width 49 height 7
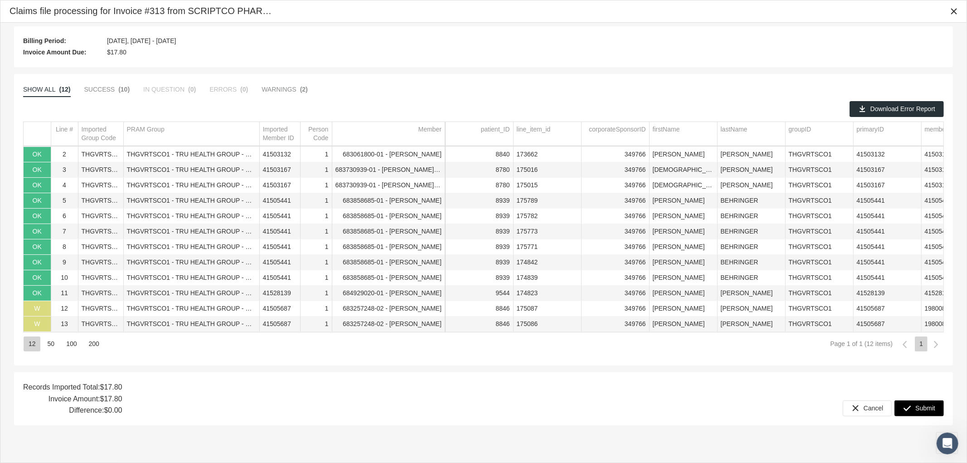
click at [919, 408] on span "Submit" at bounding box center [925, 407] width 20 height 7
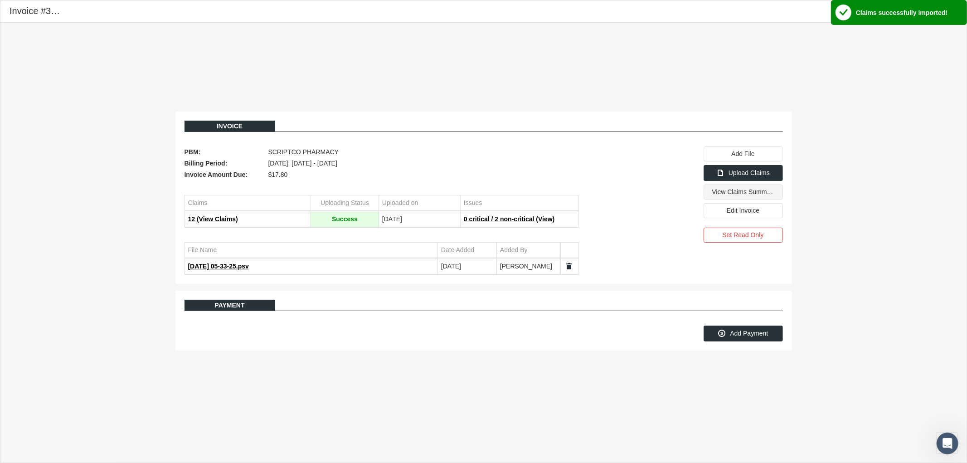
click at [731, 194] on span "View Claims Summary" at bounding box center [744, 192] width 64 height 8
click at [949, 12] on icon "Close" at bounding box center [953, 11] width 8 height 8
